Goal: Transaction & Acquisition: Purchase product/service

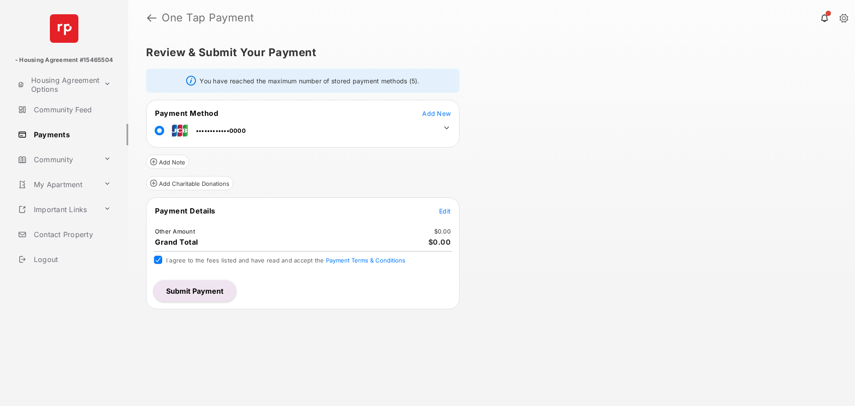
click at [448, 212] on span "Edit" at bounding box center [445, 211] width 12 height 8
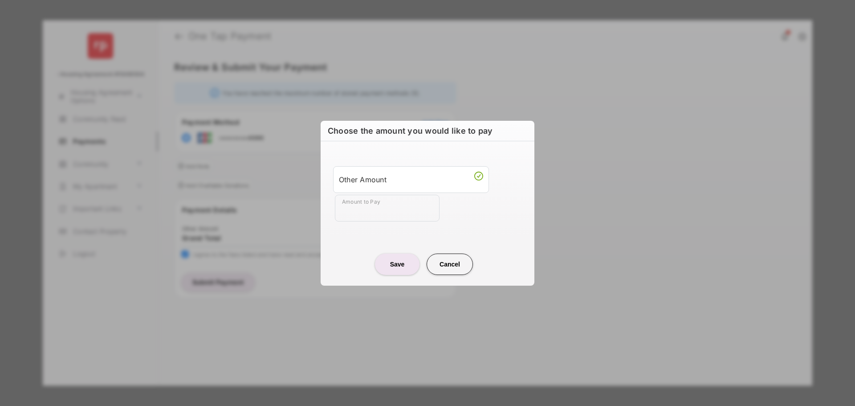
click at [369, 200] on input "Amount to Pay" at bounding box center [387, 208] width 105 height 27
type input "****"
click at [397, 266] on button "Save" at bounding box center [397, 264] width 45 height 21
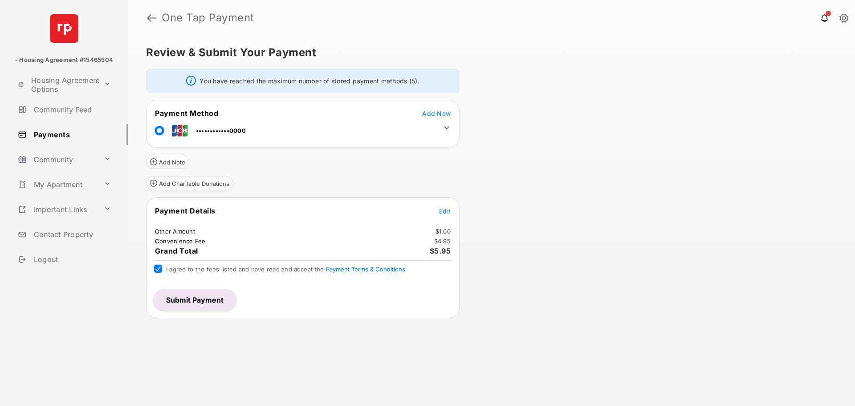
click at [203, 301] on button "Submit Payment" at bounding box center [195, 299] width 82 height 21
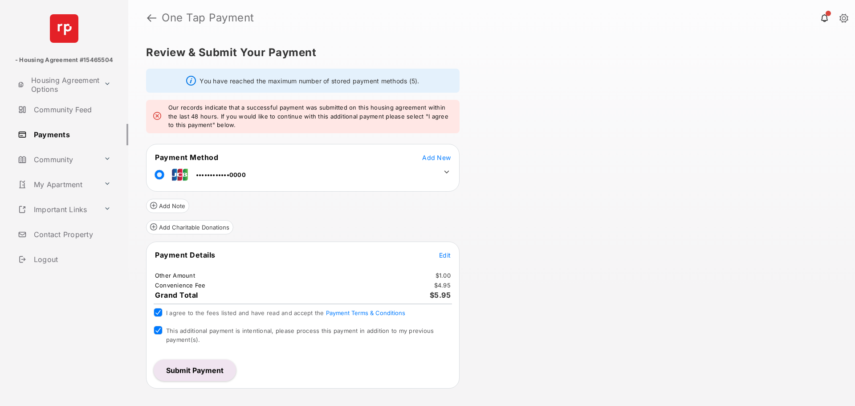
click at [192, 374] on button "Submit Payment" at bounding box center [195, 370] width 82 height 21
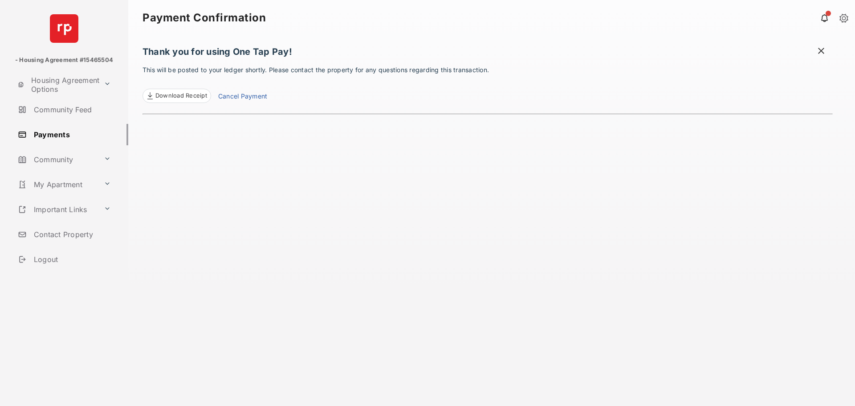
click at [823, 51] on span at bounding box center [821, 51] width 9 height 11
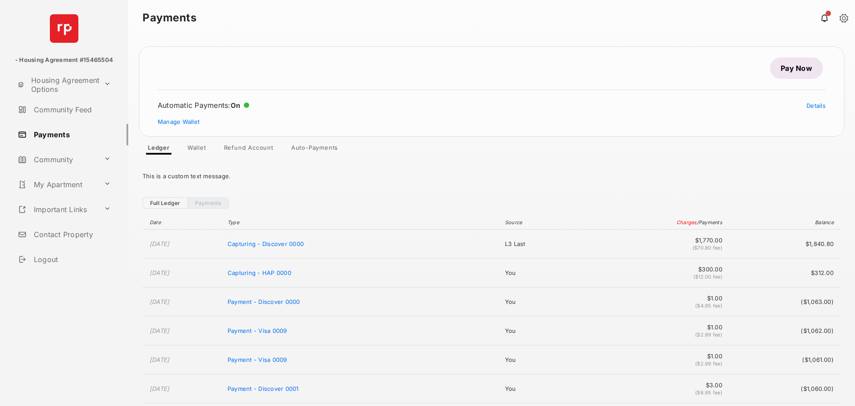
click at [797, 65] on link "Pay Now" at bounding box center [796, 67] width 53 height 21
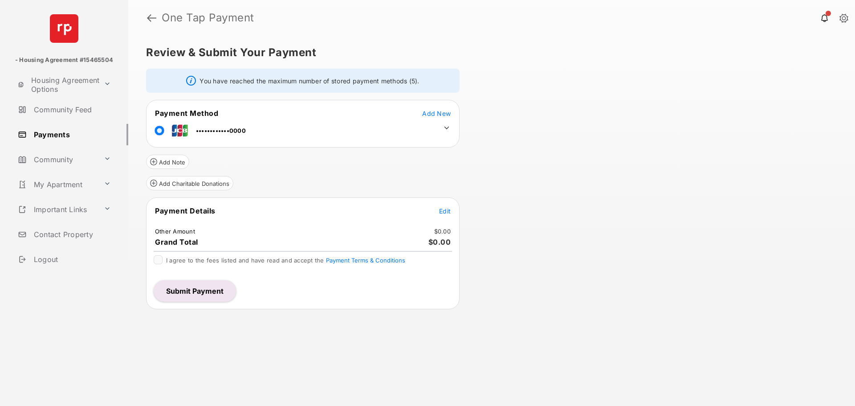
click at [448, 211] on span "Edit" at bounding box center [445, 211] width 12 height 8
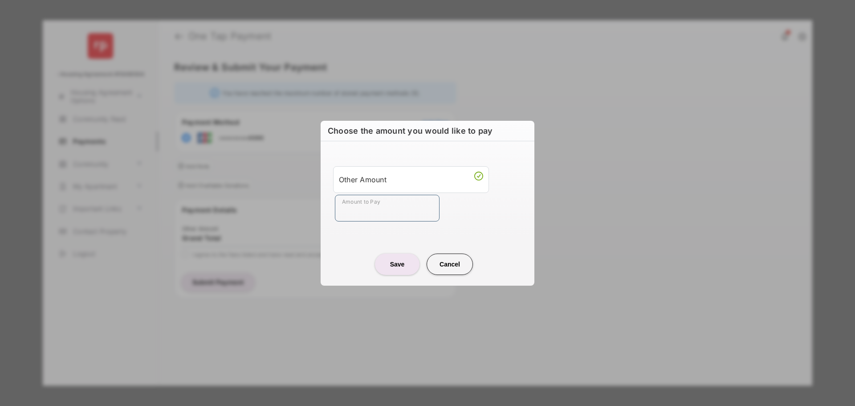
click at [381, 210] on input "Amount to Pay" at bounding box center [387, 208] width 105 height 27
type input "****"
click at [393, 261] on button "Save" at bounding box center [397, 264] width 45 height 21
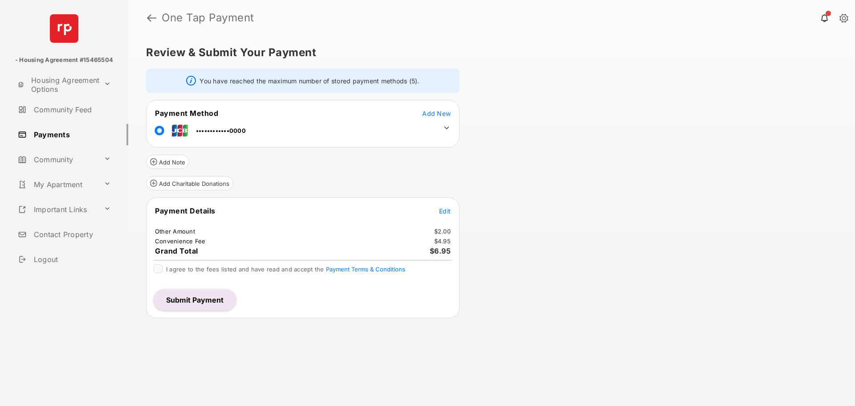
click at [155, 263] on div "Payment Details Edit Other Amount $2.00 Convenience Fee $4.95 Grand Total $6.95…" at bounding box center [303, 257] width 314 height 121
click at [183, 292] on button "Submit Payment" at bounding box center [195, 299] width 82 height 21
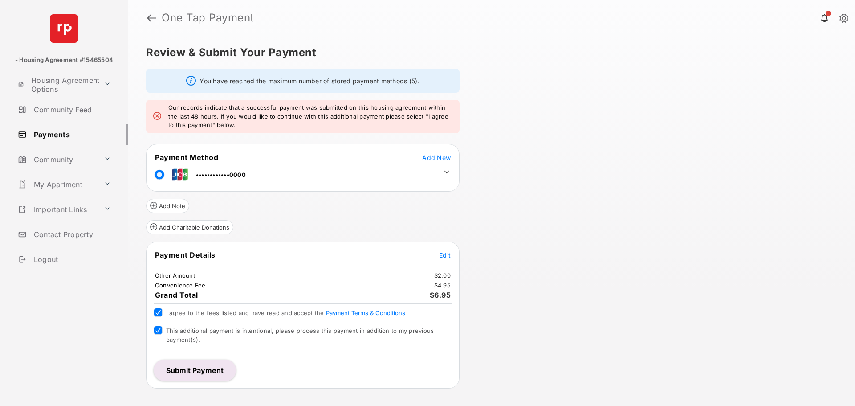
click at [184, 373] on button "Submit Payment" at bounding box center [195, 370] width 82 height 21
